Goal: Find specific page/section: Find specific page/section

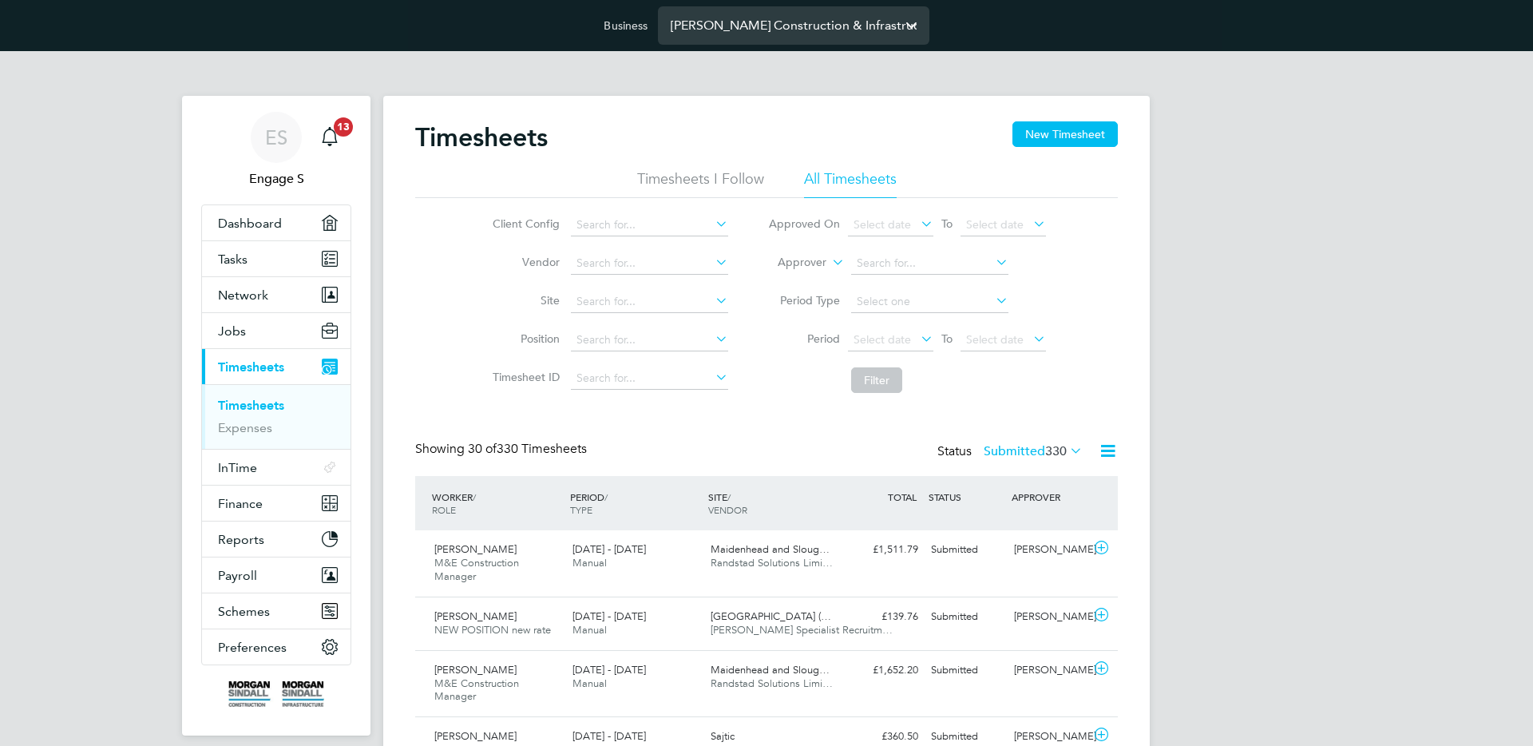
click at [731, 25] on input "[PERSON_NAME] Construction & Infrastructure Ltd" at bounding box center [793, 25] width 271 height 38
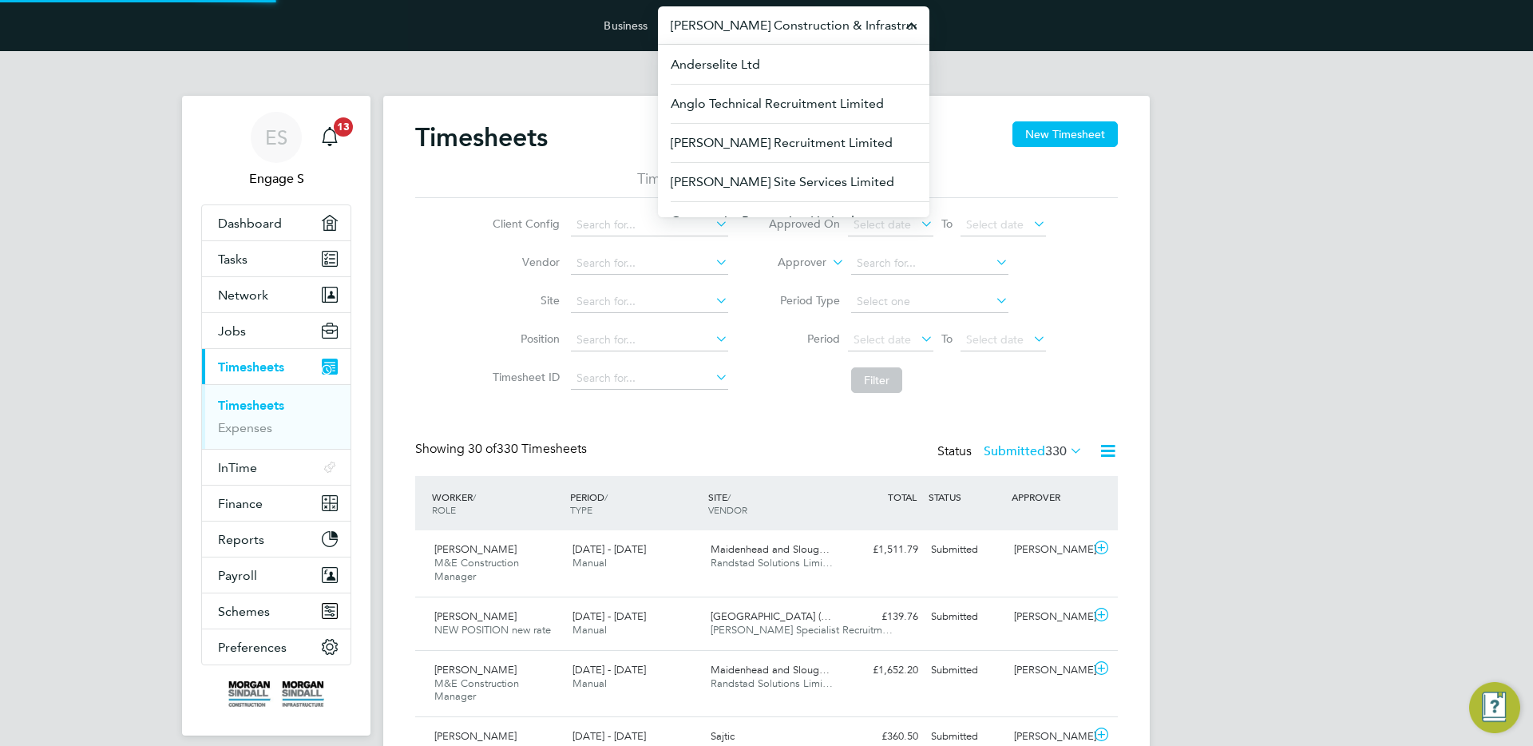
click at [731, 25] on input "[PERSON_NAME] Construction & Infrastructure Ltd" at bounding box center [793, 25] width 271 height 38
click at [1103, 466] on div "Showing 30 of 330 Timesheets Status Submitted 330" at bounding box center [766, 458] width 703 height 35
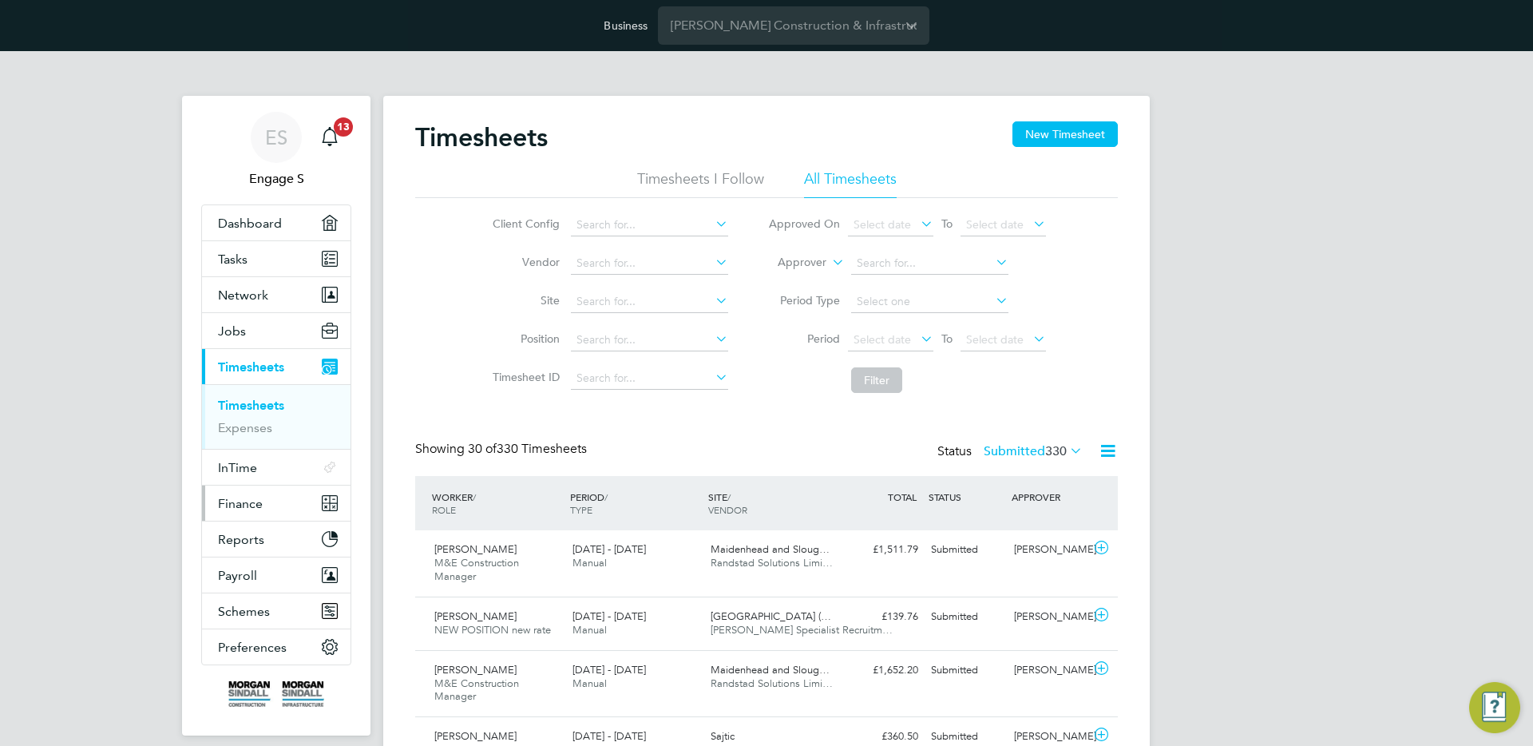
click at [249, 502] on span "Finance" at bounding box center [240, 503] width 45 height 15
click at [244, 499] on span "Finance" at bounding box center [240, 503] width 45 height 15
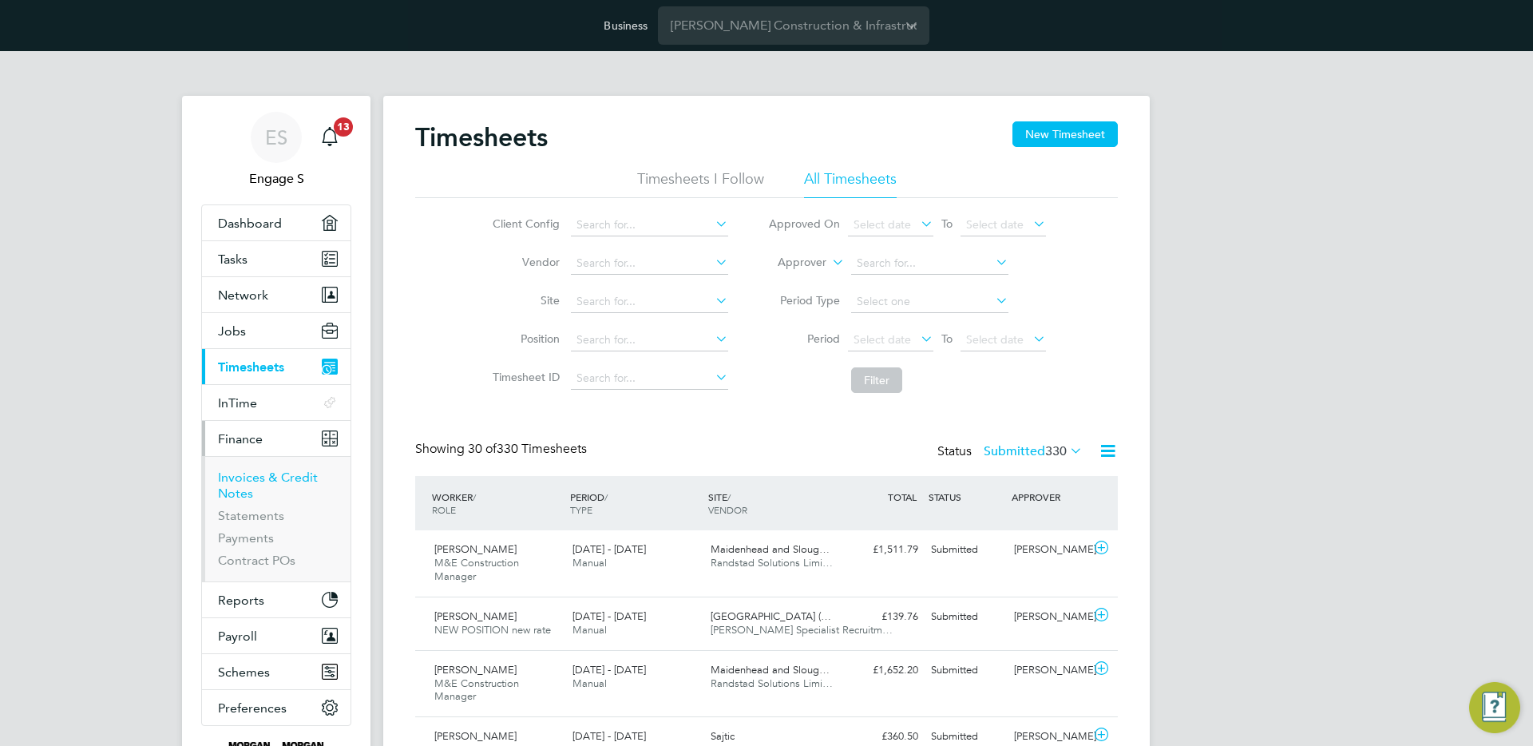
click at [247, 474] on link "Invoices & Credit Notes" at bounding box center [268, 485] width 100 height 31
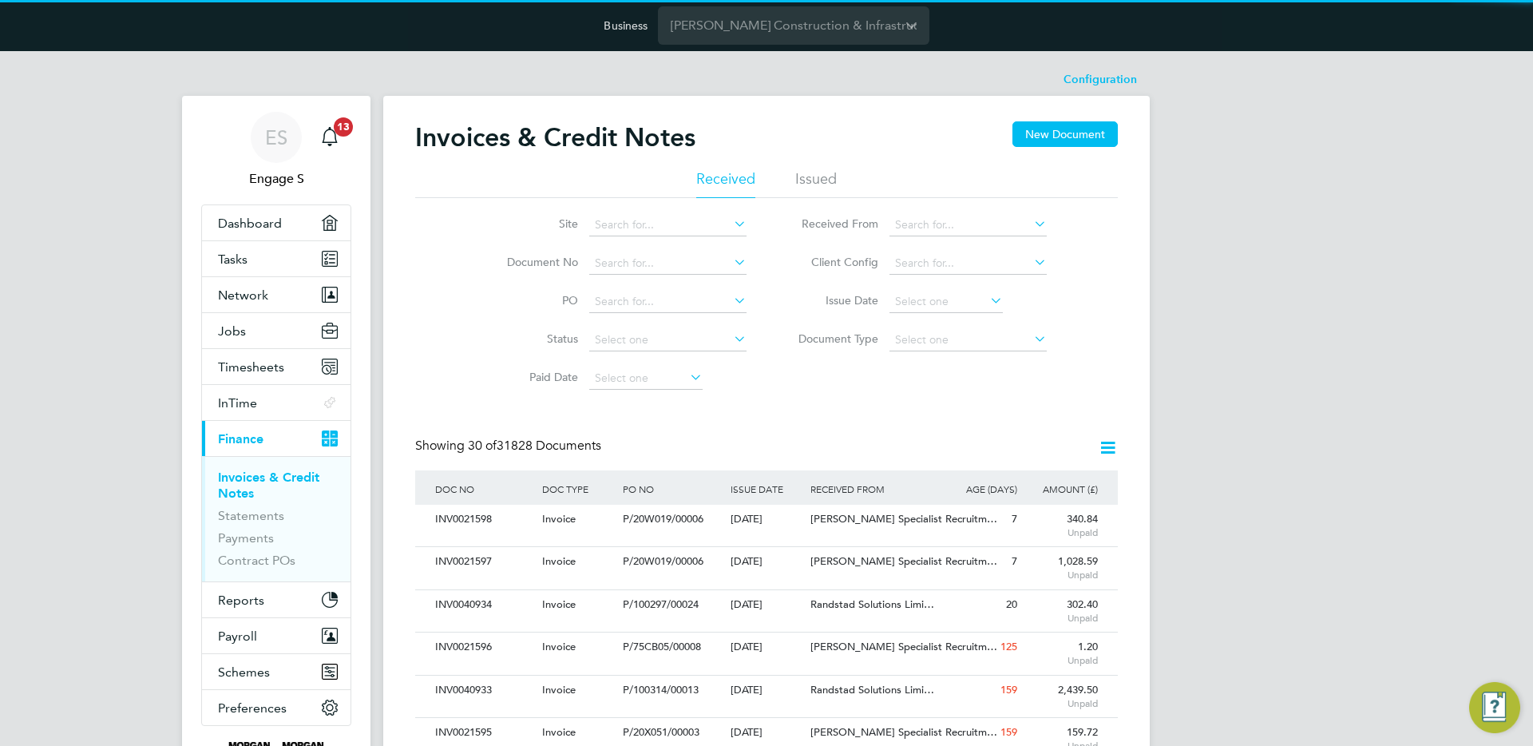
click at [1108, 449] on icon at bounding box center [1108, 448] width 20 height 20
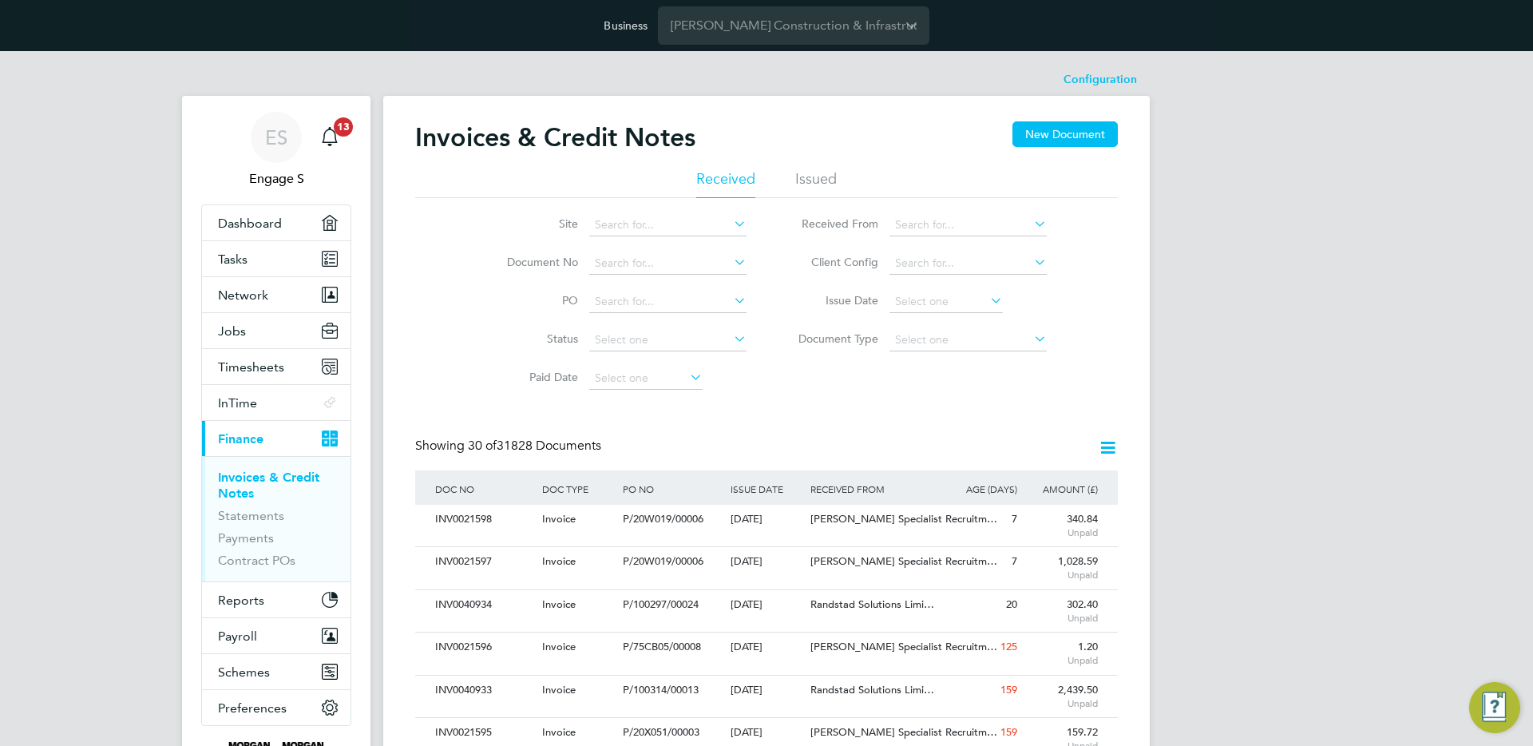
click at [265, 328] on button "Jobs" at bounding box center [276, 330] width 149 height 35
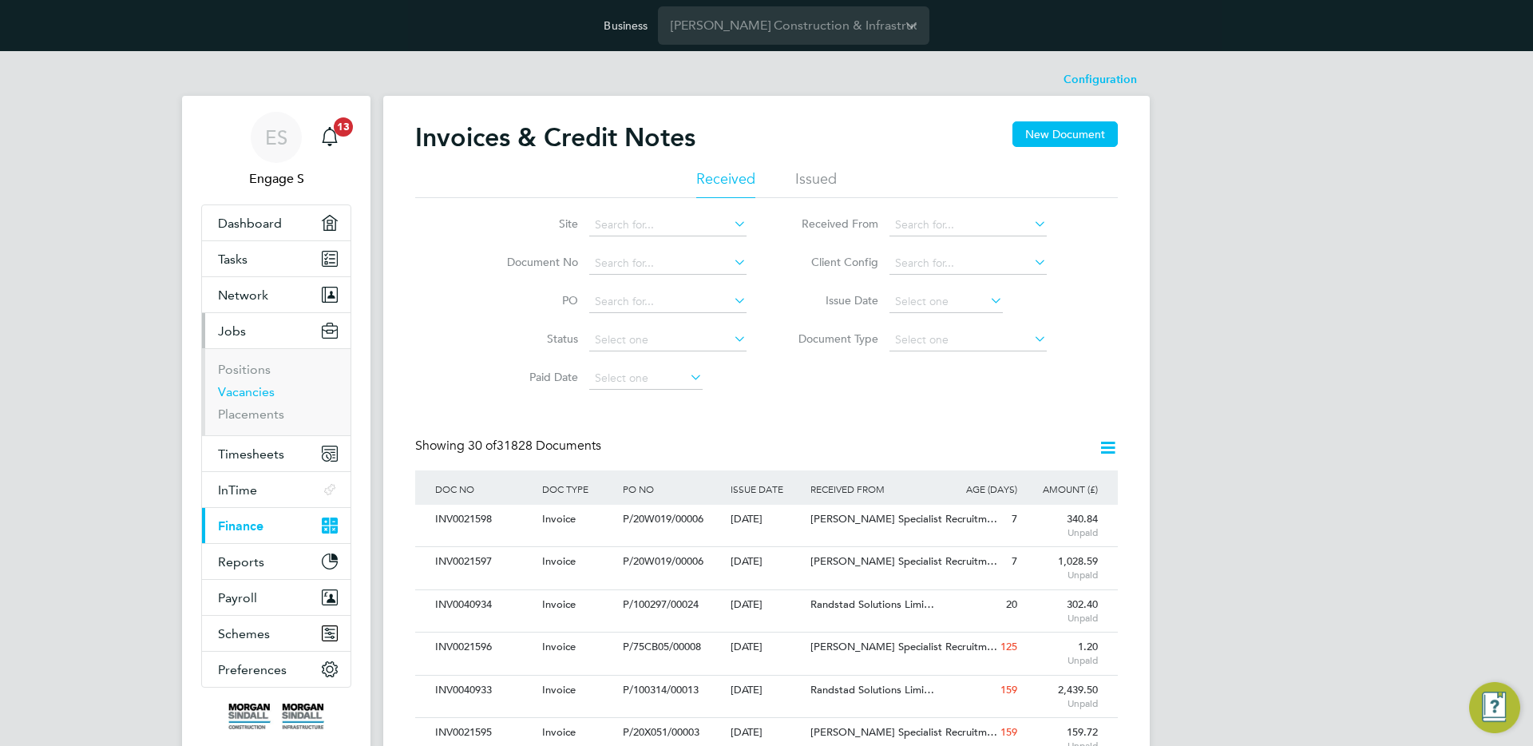
click at [247, 392] on link "Vacancies" at bounding box center [246, 391] width 57 height 15
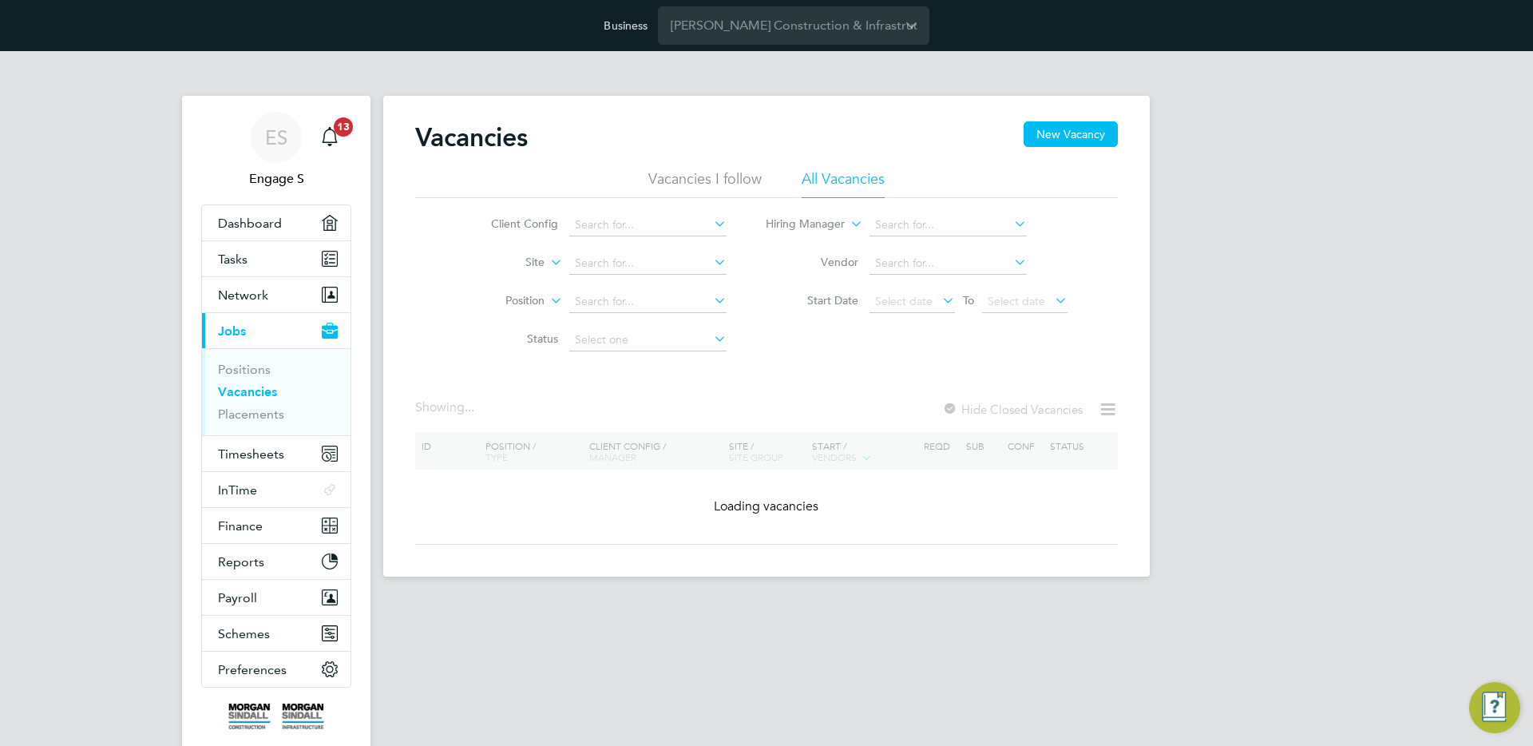
click at [547, 263] on icon at bounding box center [547, 258] width 0 height 14
